Goal: Task Accomplishment & Management: Use online tool/utility

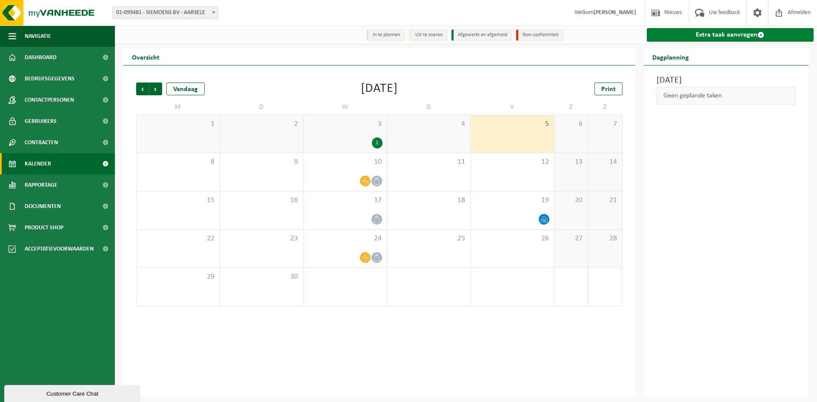
click at [708, 37] on link "Extra taak aanvragen" at bounding box center [729, 35] width 167 height 14
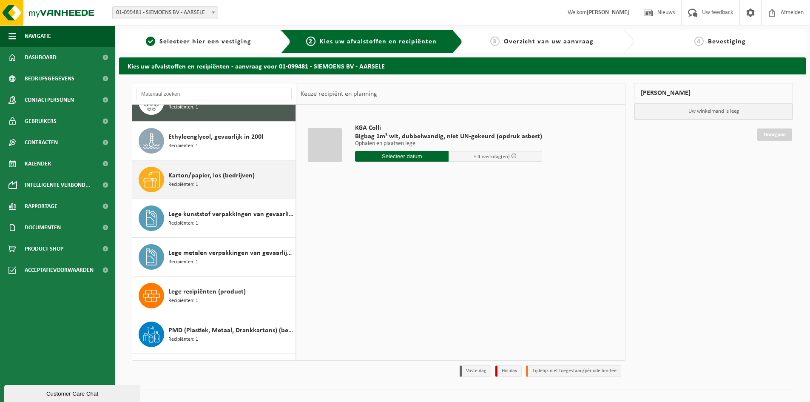
scroll to position [43, 0]
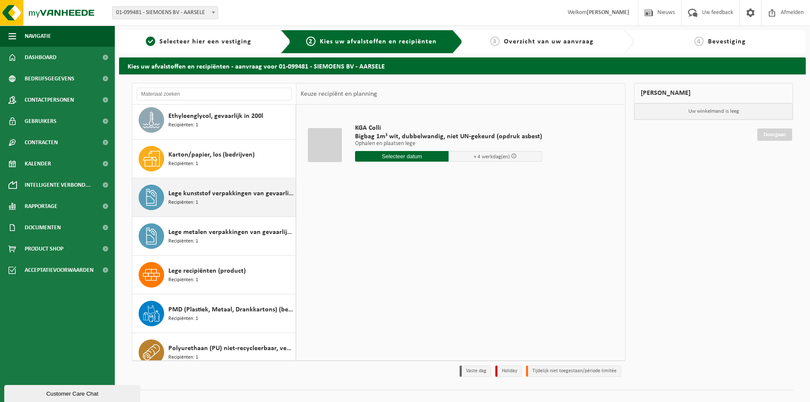
click at [231, 195] on span "Lege kunststof verpakkingen van gevaarlijke stoffen" at bounding box center [230, 193] width 125 height 10
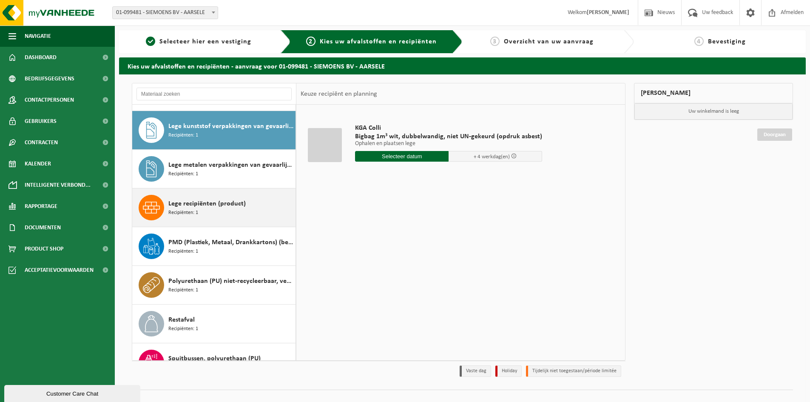
scroll to position [116, 0]
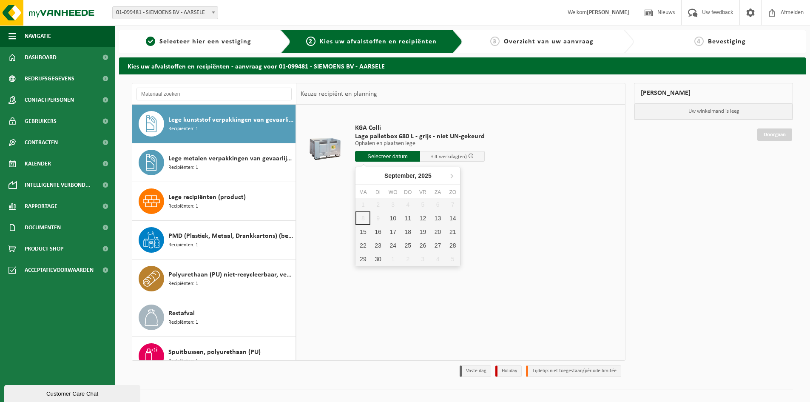
click at [391, 159] on input "text" at bounding box center [387, 156] width 65 height 11
click at [363, 231] on div "15" at bounding box center [363, 232] width 15 height 14
type input "Van 2025-09-15"
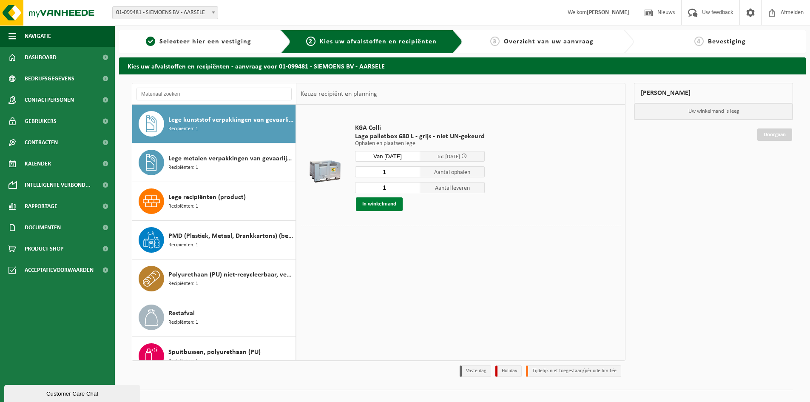
click at [378, 205] on button "In winkelmand" at bounding box center [379, 204] width 47 height 14
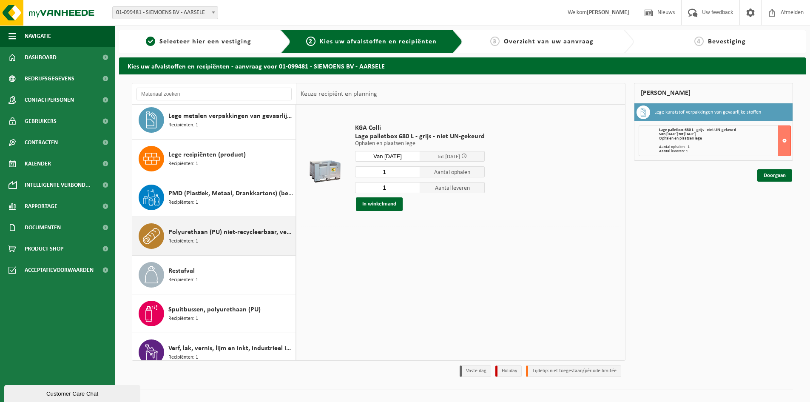
scroll to position [170, 0]
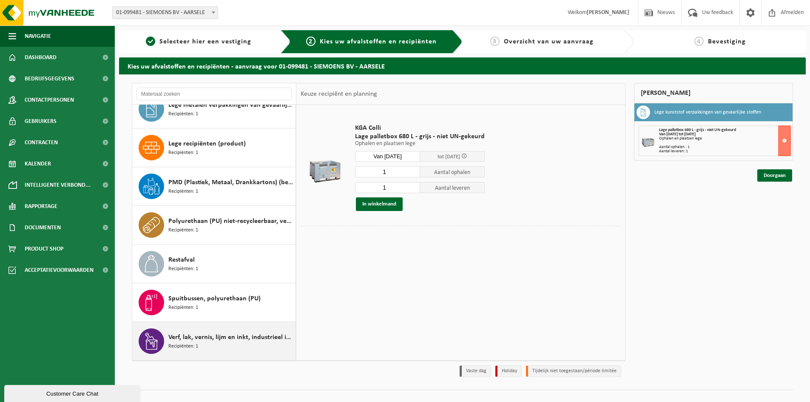
click at [213, 336] on span "Verf, lak, vernis, lijm en inkt, industrieel in kleinverpakking" at bounding box center [230, 337] width 125 height 10
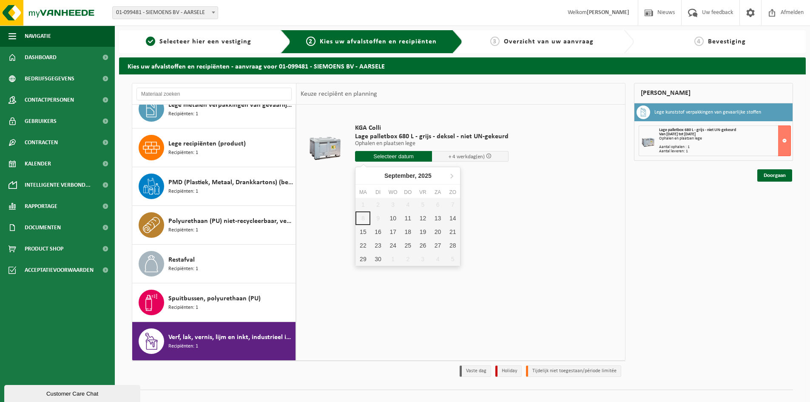
click at [385, 156] on input "text" at bounding box center [393, 156] width 77 height 11
click at [359, 231] on div "15" at bounding box center [363, 232] width 15 height 14
type input "Van 2025-09-15"
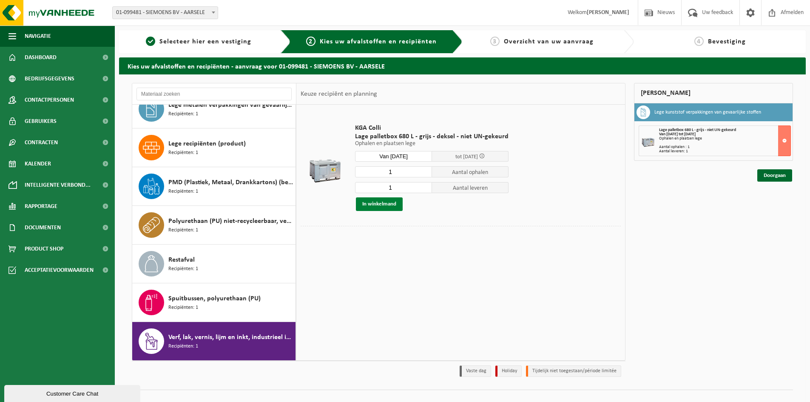
click at [371, 204] on button "In winkelmand" at bounding box center [379, 204] width 47 height 14
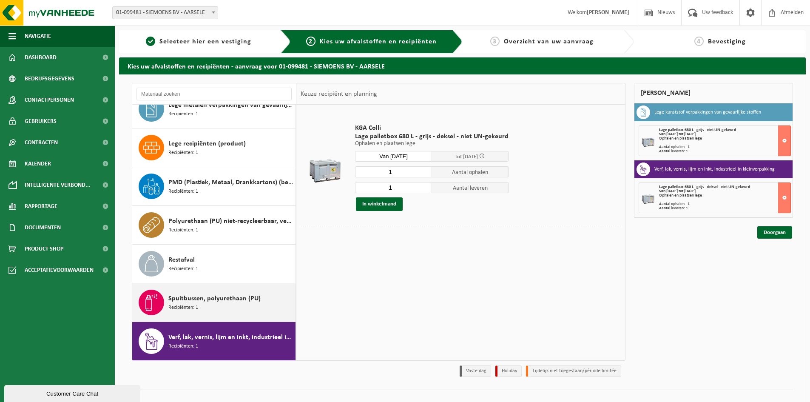
click at [226, 300] on span "Spuitbussen, polyurethaan (PU)" at bounding box center [214, 298] width 92 height 10
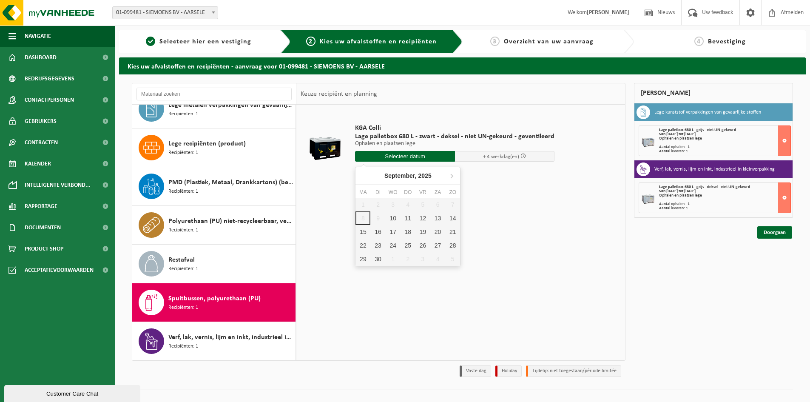
click at [403, 157] on input "text" at bounding box center [405, 156] width 100 height 11
click at [366, 232] on div "15" at bounding box center [363, 232] width 15 height 14
type input "Van 2025-09-15"
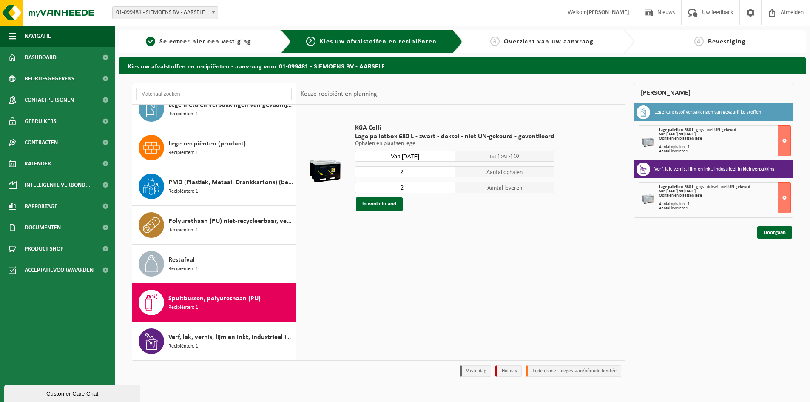
click at [414, 172] on input "2" at bounding box center [405, 171] width 100 height 11
click at [444, 171] on input "3" at bounding box center [405, 171] width 100 height 11
click at [445, 175] on input "3" at bounding box center [405, 171] width 100 height 11
click at [444, 174] on input "2" at bounding box center [405, 171] width 100 height 11
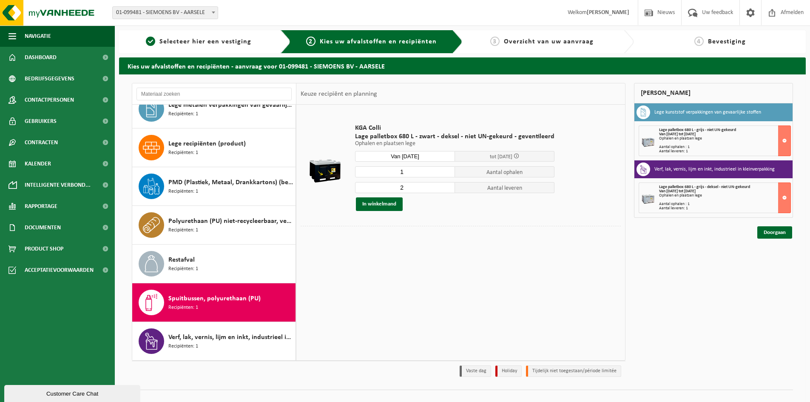
type input "1"
click at [443, 174] on input "1" at bounding box center [405, 171] width 100 height 11
click at [447, 189] on input "1" at bounding box center [405, 187] width 100 height 11
click at [447, 189] on input "0" at bounding box center [405, 187] width 100 height 11
type input "1"
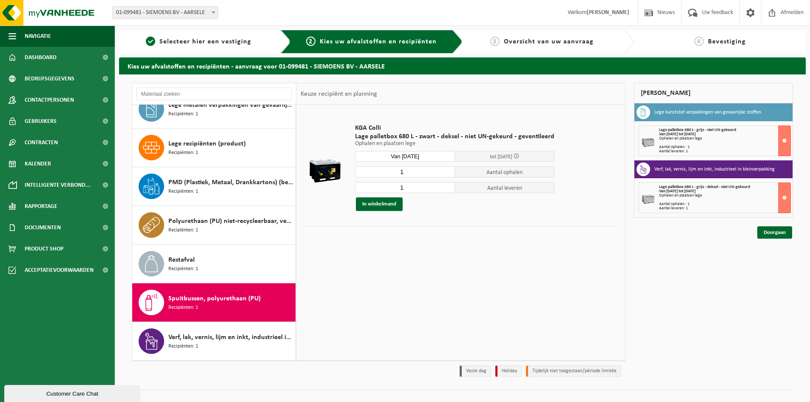
click at [444, 184] on input "1" at bounding box center [405, 187] width 100 height 11
click at [385, 204] on button "In winkelmand" at bounding box center [379, 204] width 47 height 14
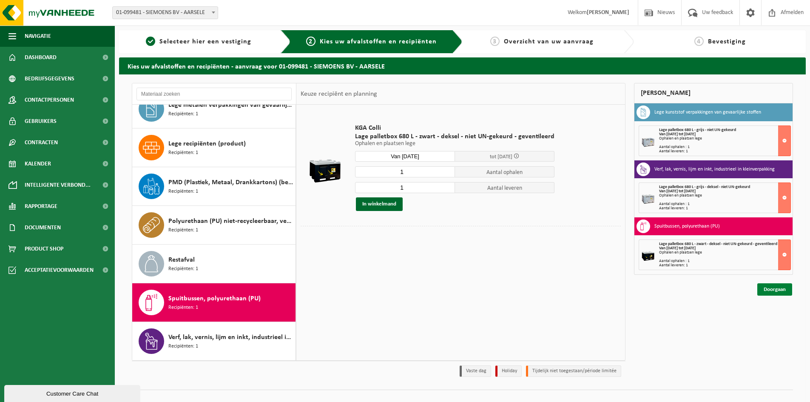
click at [766, 290] on link "Doorgaan" at bounding box center [774, 289] width 35 height 12
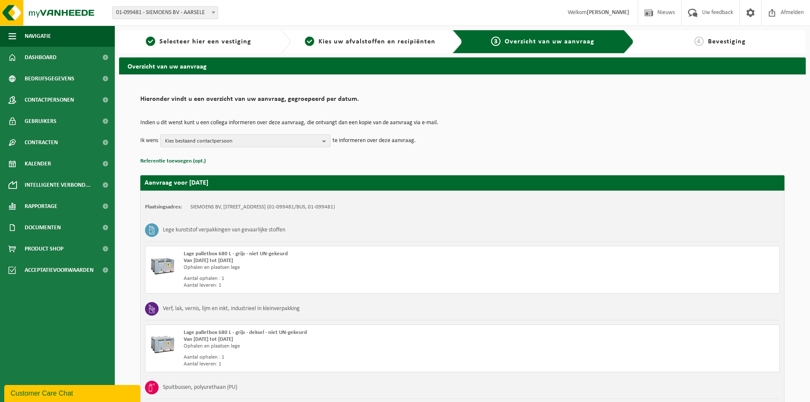
click at [323, 142] on b "button" at bounding box center [326, 141] width 8 height 12
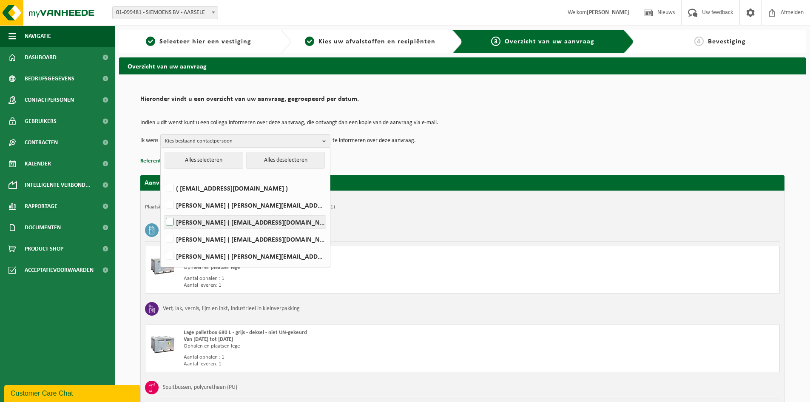
click at [174, 222] on label "Tony Martens ( tonysiemoens@gmail.com )" at bounding box center [245, 222] width 162 height 13
click at [163, 211] on input "Tony Martens ( tonysiemoens@gmail.com )" at bounding box center [162, 211] width 0 height 0
checkbox input "true"
click at [171, 254] on label "OLIVIER SIEMOENS ( olivier@siemoens.be )" at bounding box center [245, 256] width 162 height 13
click at [163, 245] on input "OLIVIER SIEMOENS ( olivier@siemoens.be )" at bounding box center [162, 245] width 0 height 0
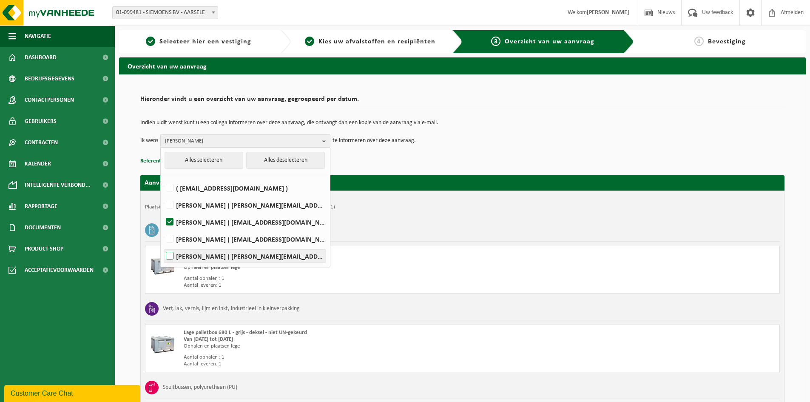
checkbox input "true"
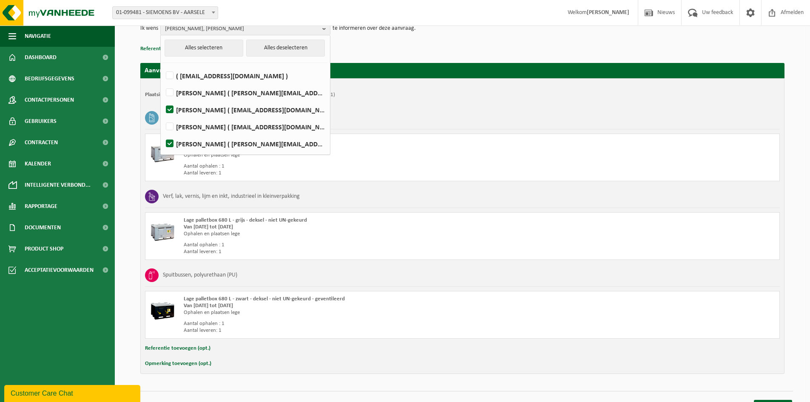
scroll to position [127, 0]
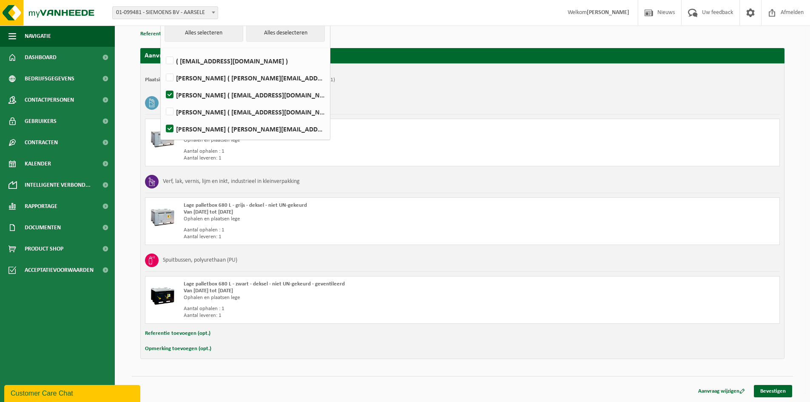
click at [204, 333] on button "Referentie toevoegen (opt.)" at bounding box center [177, 333] width 65 height 11
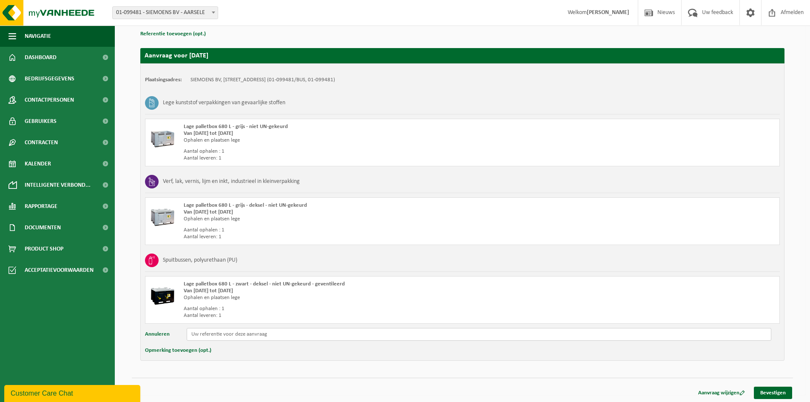
click at [234, 334] on input "text" at bounding box center [479, 334] width 585 height 13
type input "Teratex"
click at [782, 393] on link "Bevestigen" at bounding box center [773, 393] width 38 height 12
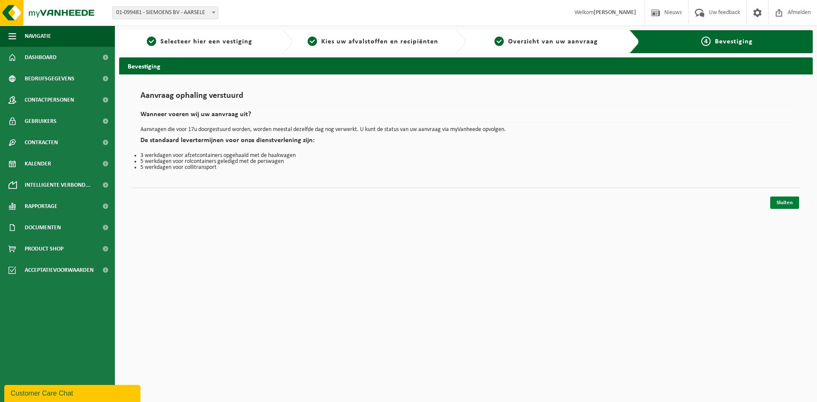
click at [775, 203] on link "Sluiten" at bounding box center [784, 202] width 29 height 12
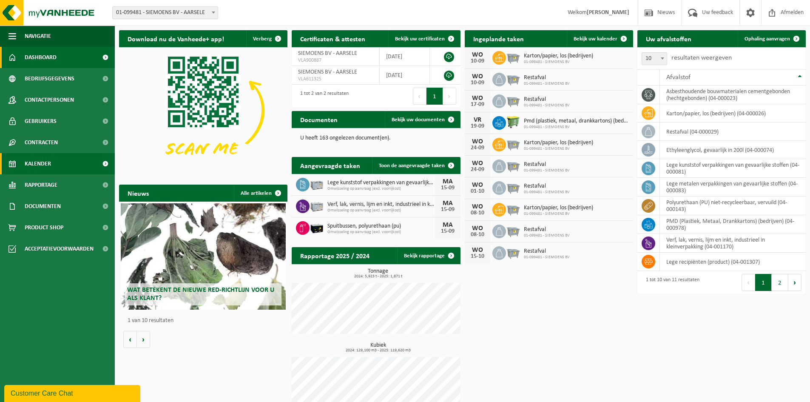
click at [40, 162] on span "Kalender" at bounding box center [38, 163] width 26 height 21
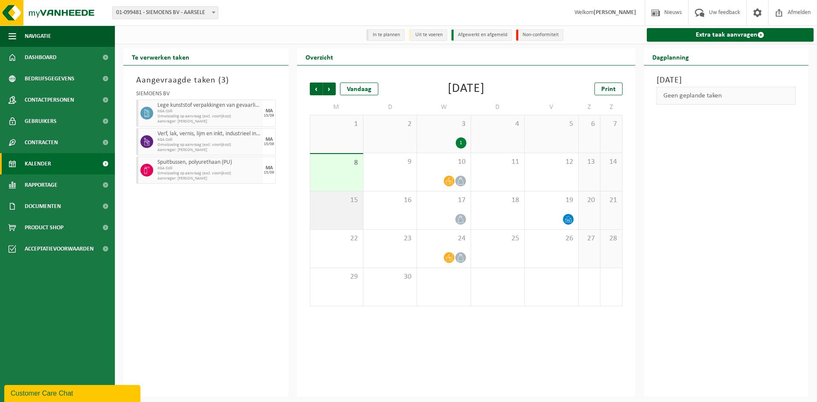
click at [330, 205] on span "15" at bounding box center [336, 200] width 44 height 9
click at [446, 173] on div "10" at bounding box center [443, 172] width 53 height 38
